Goal: Task Accomplishment & Management: Manage account settings

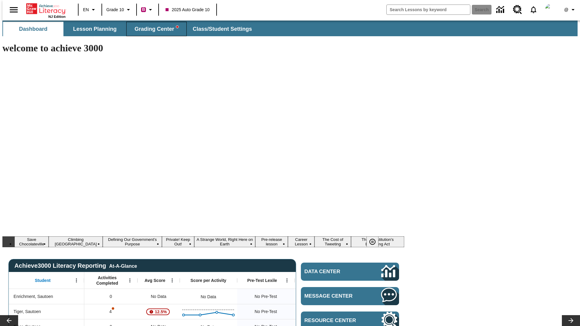
click at [154, 29] on span "Grading Center" at bounding box center [156, 29] width 44 height 7
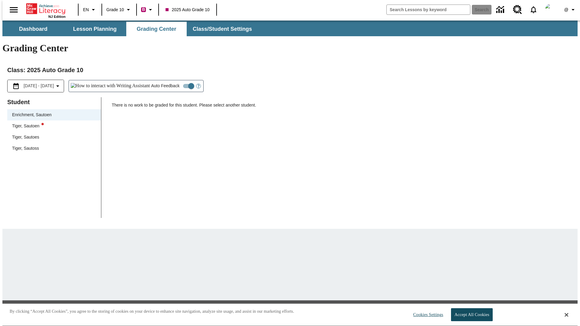
click at [52, 123] on div "Tiger, Sautoen" at bounding box center [54, 126] width 84 height 6
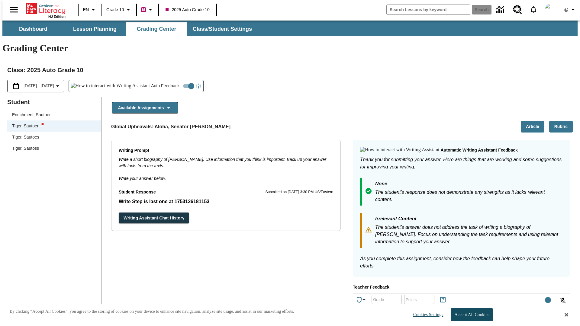
scroll to position [105, 0]
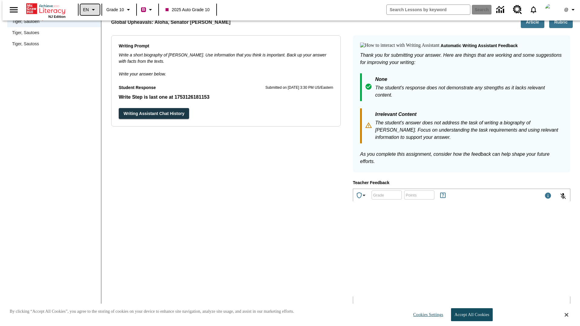
click at [90, 10] on icon "Language: EN, Select a language" at bounding box center [93, 9] width 7 height 7
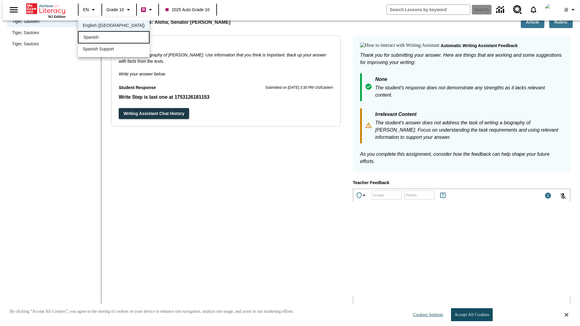
click at [101, 38] on div "Spanish" at bounding box center [114, 37] width 72 height 12
